Goal: Information Seeking & Learning: Learn about a topic

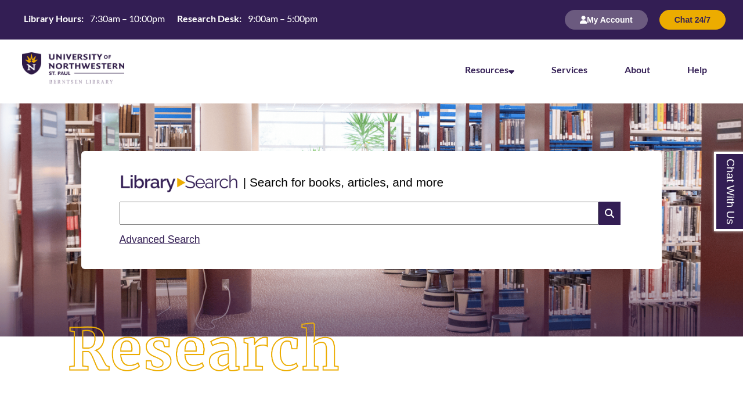
click at [216, 216] on input "text" at bounding box center [359, 213] width 479 height 23
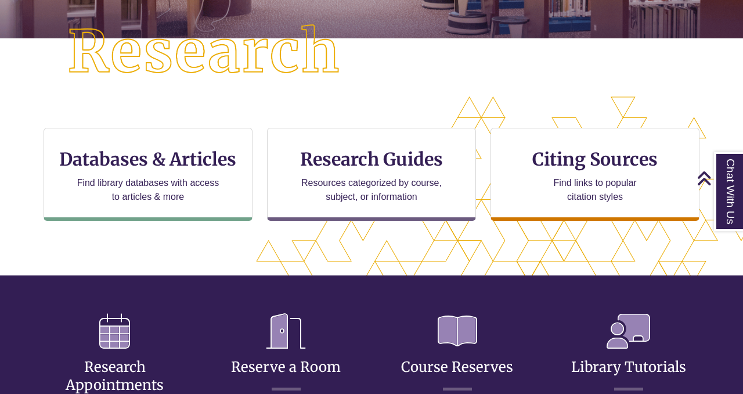
scroll to position [299, 0]
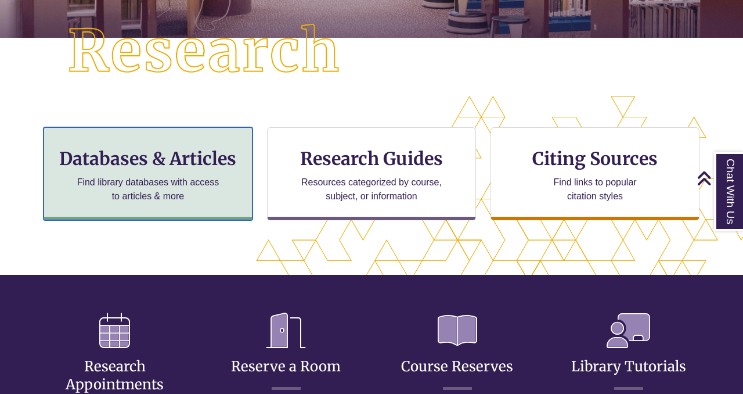
click at [180, 157] on h3 "Databases & Articles" at bounding box center [147, 159] width 189 height 22
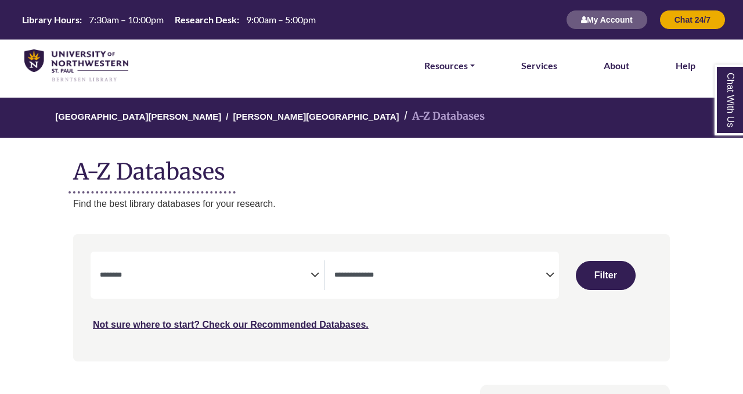
select select "Database Subject Filter"
select select "Database Types Filter"
select select "Database Subject Filter"
select select "Database Types Filter"
click at [308, 278] on textarea "Search" at bounding box center [205, 275] width 211 height 9
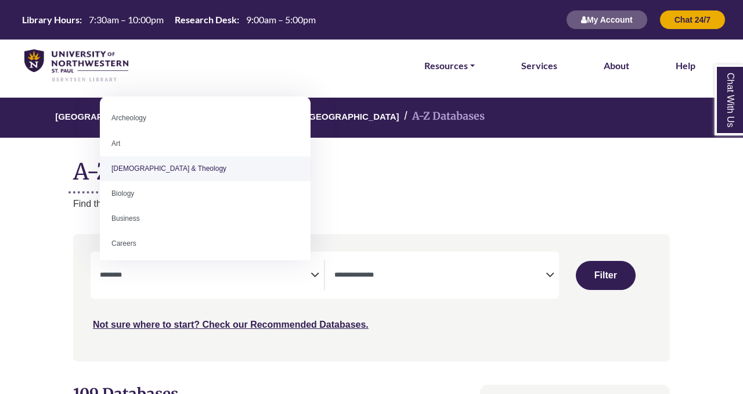
select select "*****"
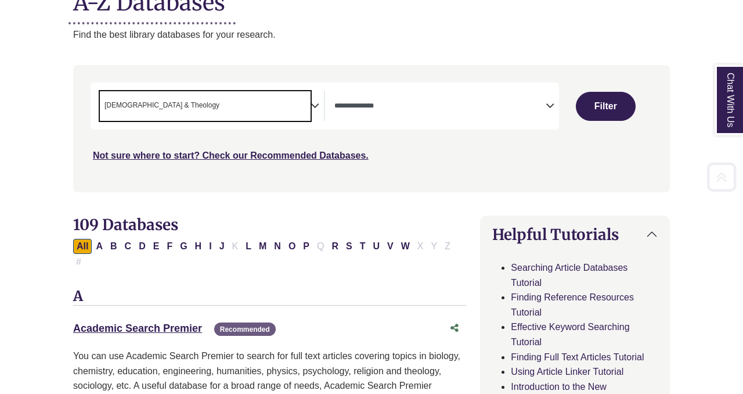
scroll to position [172, 0]
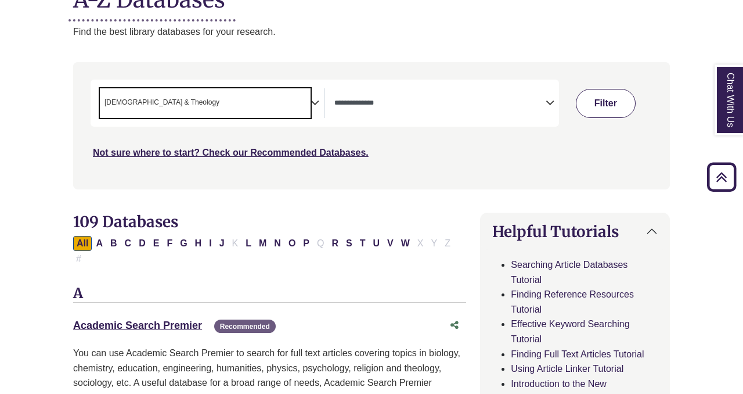
click at [614, 103] on button "Filter" at bounding box center [606, 103] width 60 height 29
select select "Database Types Filter"
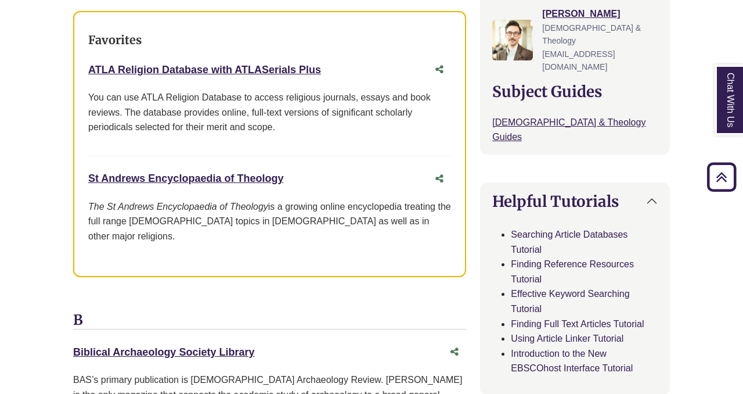
scroll to position [461, 0]
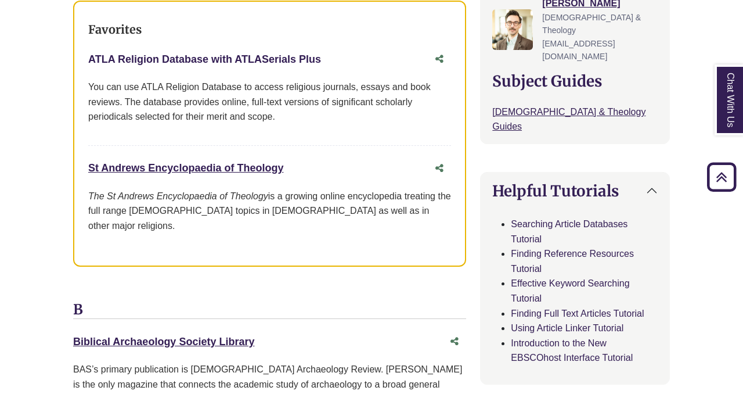
click at [317, 64] on link "ATLA Religion Database with ATLASerials Plus This link opens in a new window" at bounding box center [204, 59] width 233 height 12
